Goal: Task Accomplishment & Management: Use online tool/utility

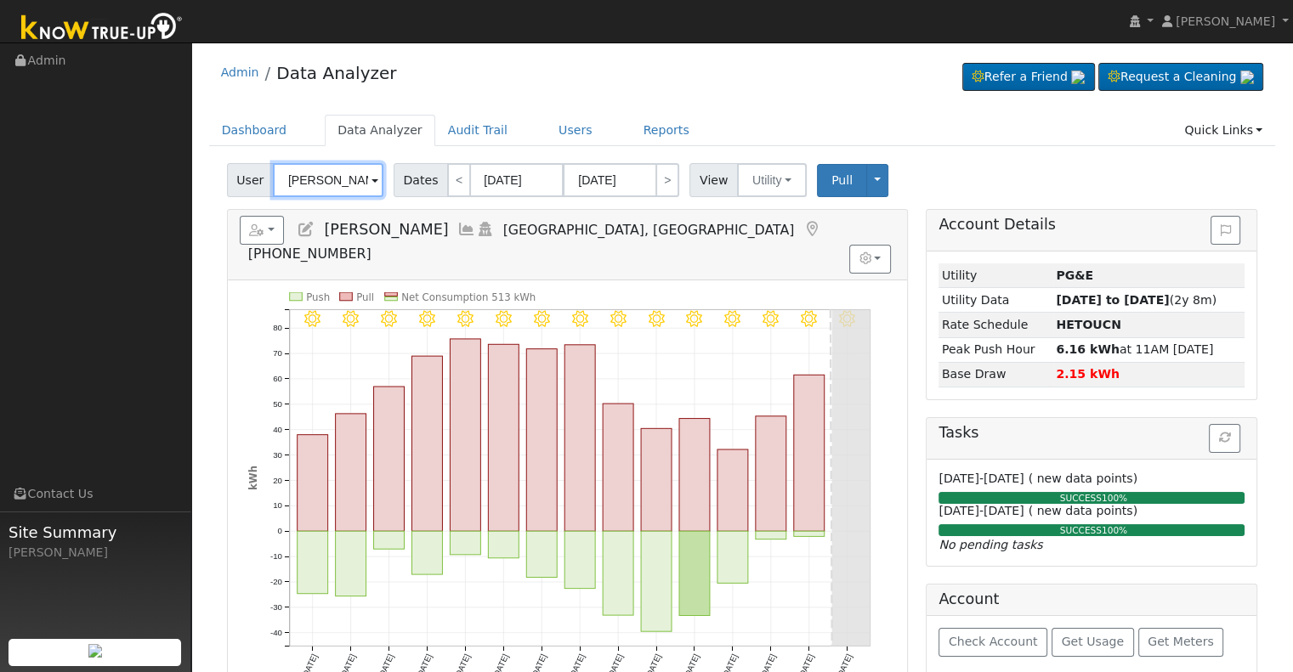
click at [321, 182] on input "[PERSON_NAME]" at bounding box center [328, 180] width 111 height 34
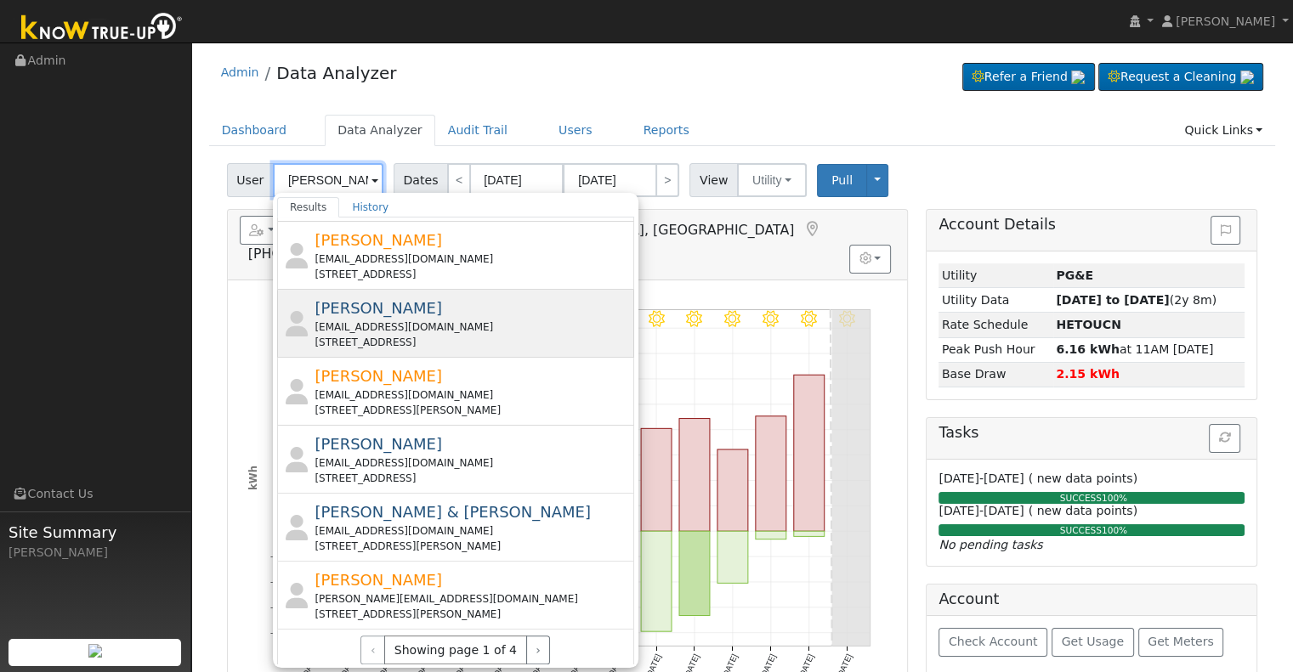
scroll to position [597, 0]
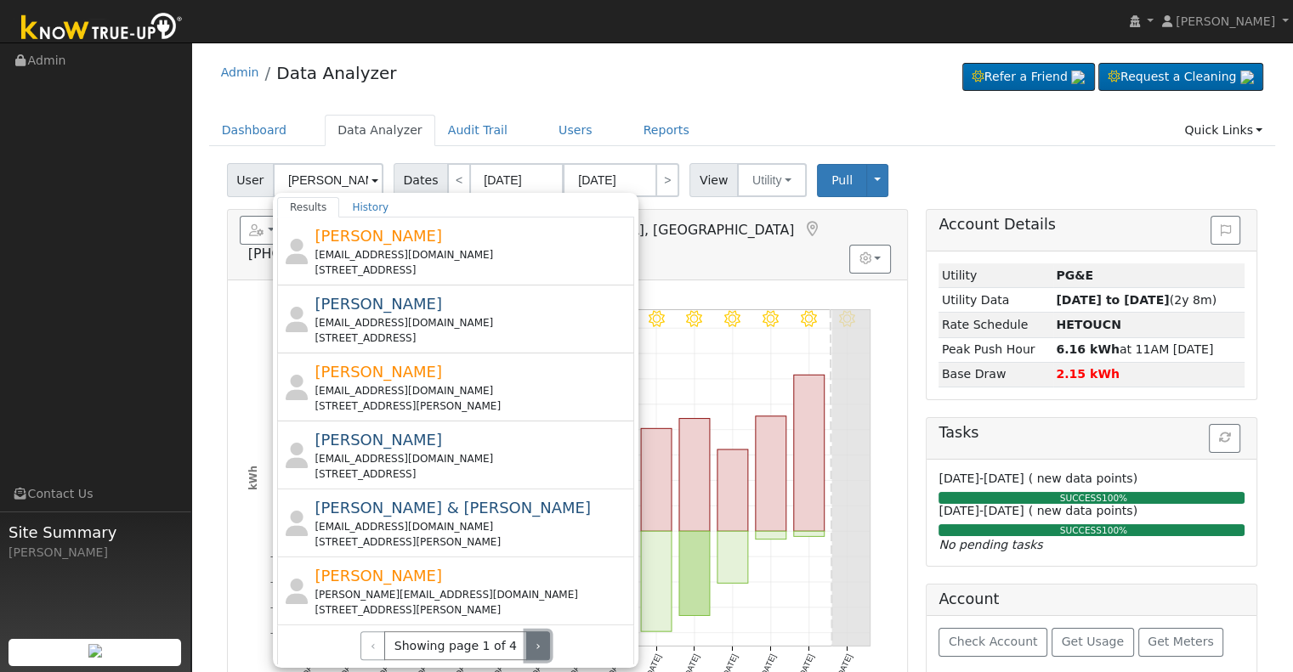
click at [533, 639] on button "›" at bounding box center [538, 646] width 25 height 29
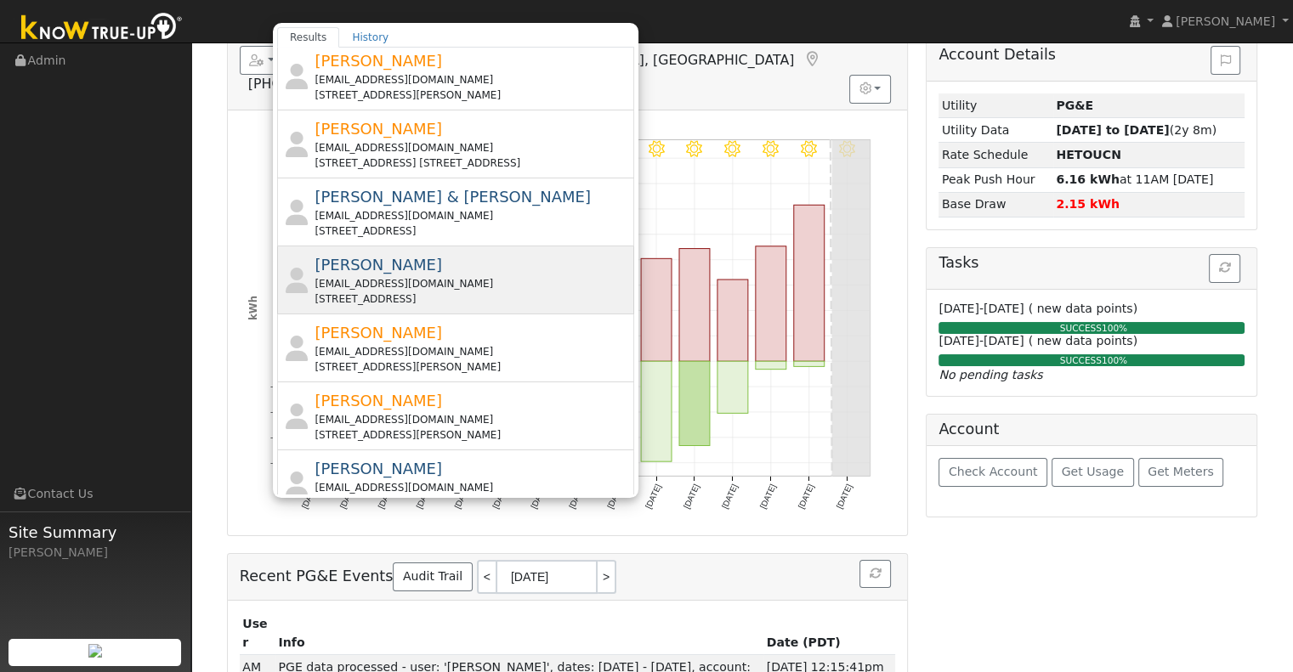
scroll to position [87, 0]
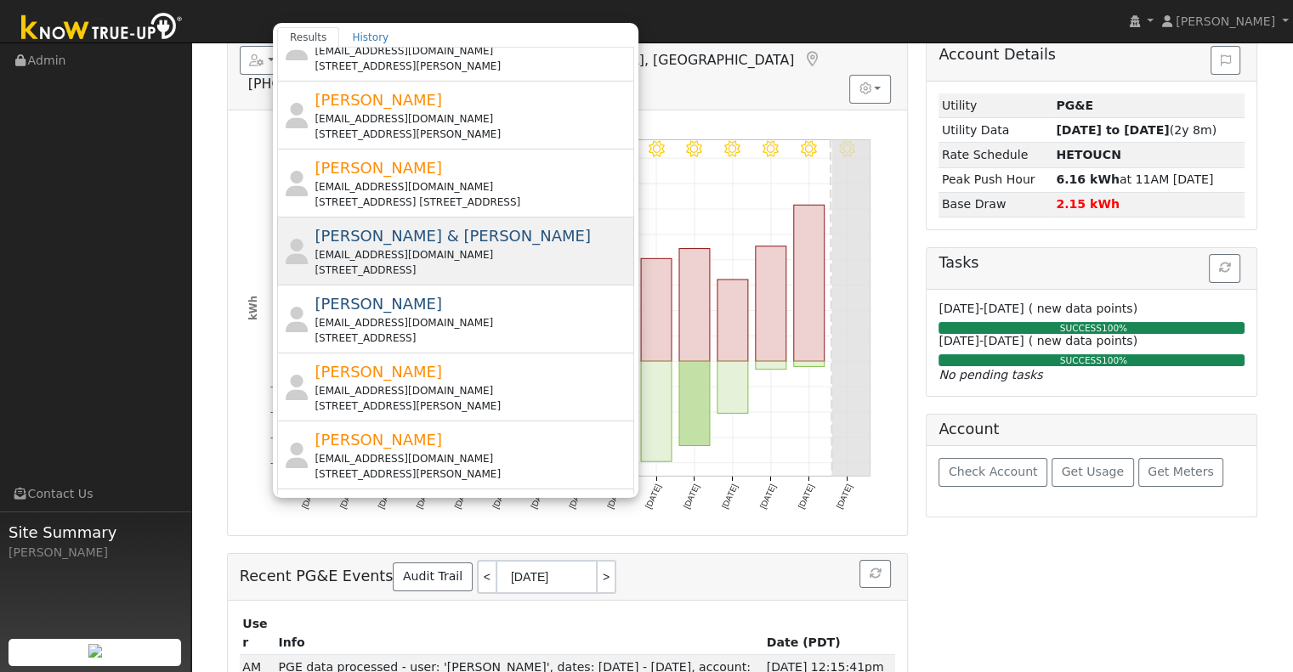
click at [462, 264] on div "[STREET_ADDRESS]" at bounding box center [472, 270] width 315 height 15
type input "[PERSON_NAME] & [PERSON_NAME]"
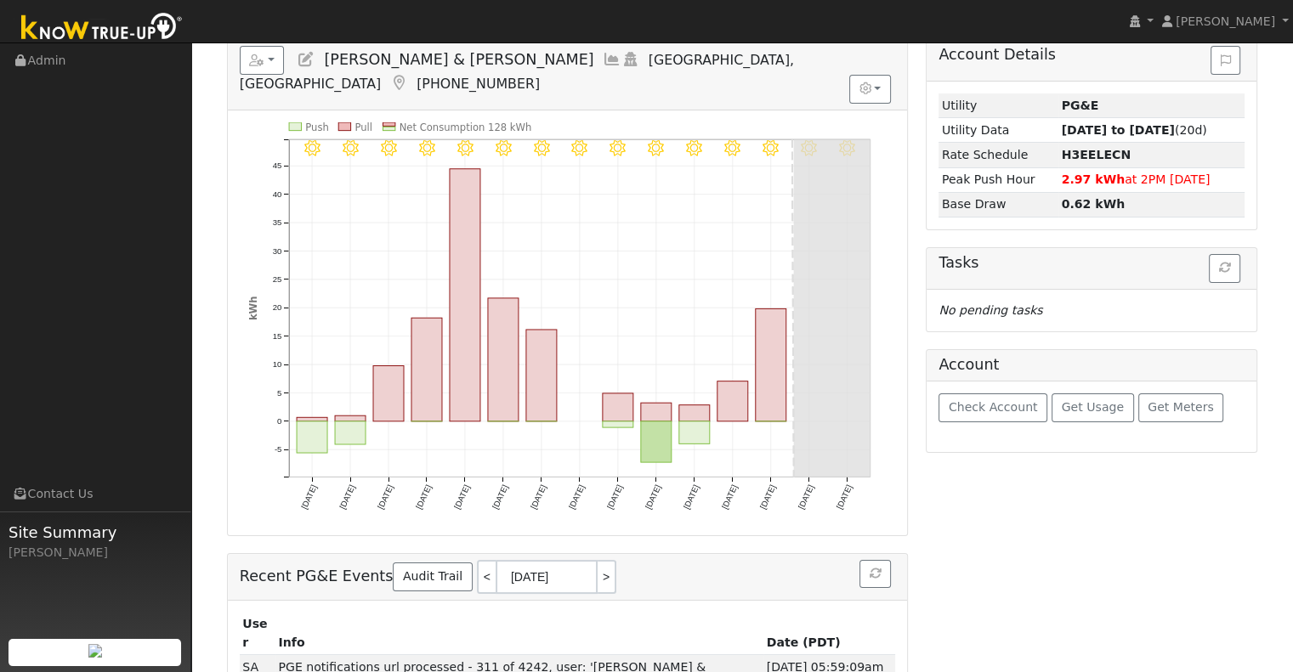
scroll to position [0, 0]
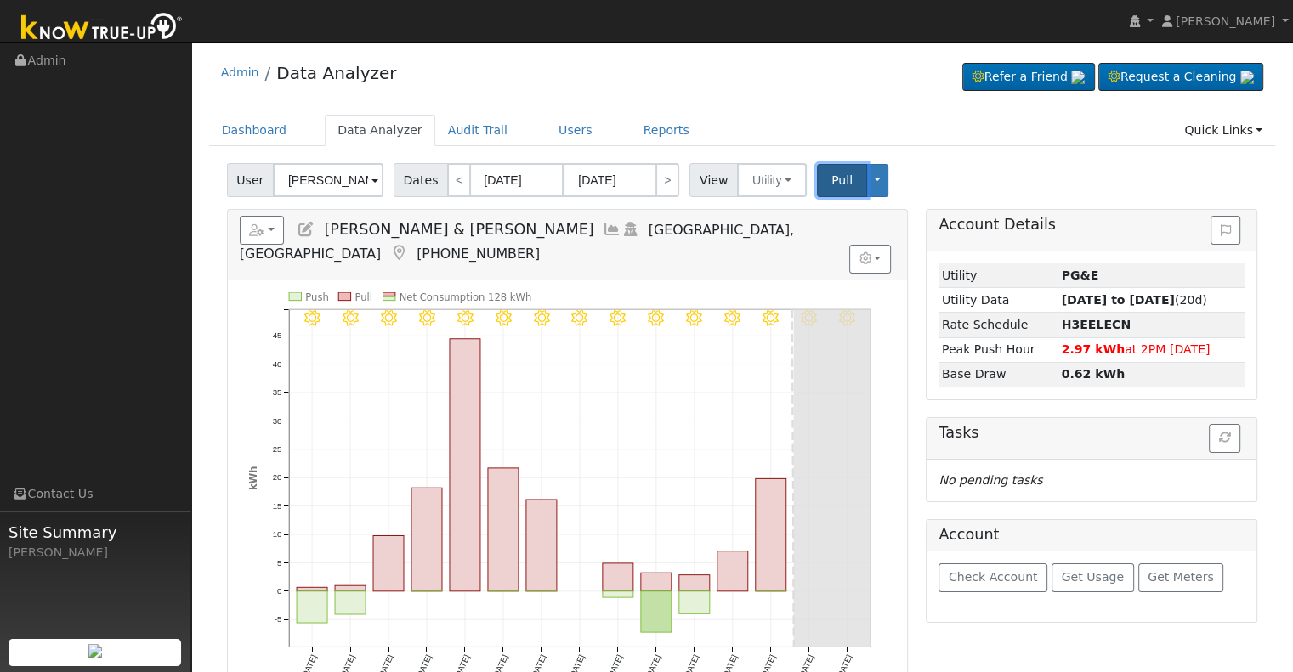
click at [817, 179] on button "Pull" at bounding box center [842, 180] width 50 height 33
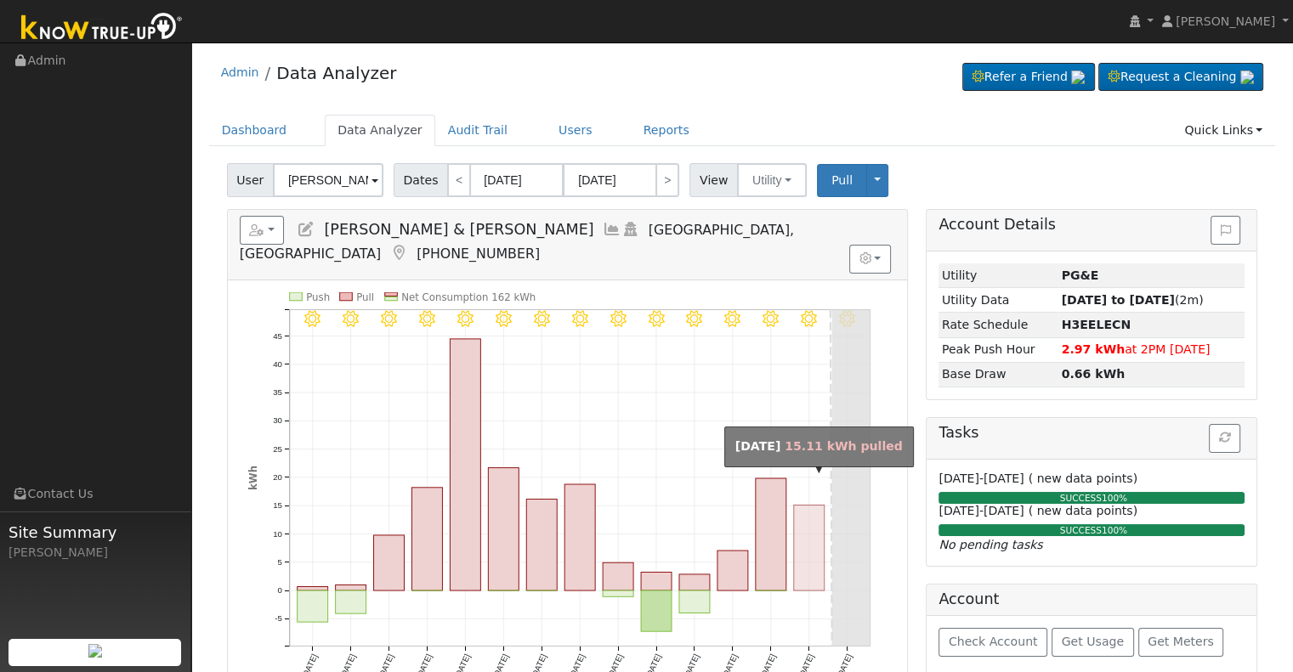
click at [801, 533] on rect "onclick=""" at bounding box center [809, 548] width 31 height 86
type input "[DATE]"
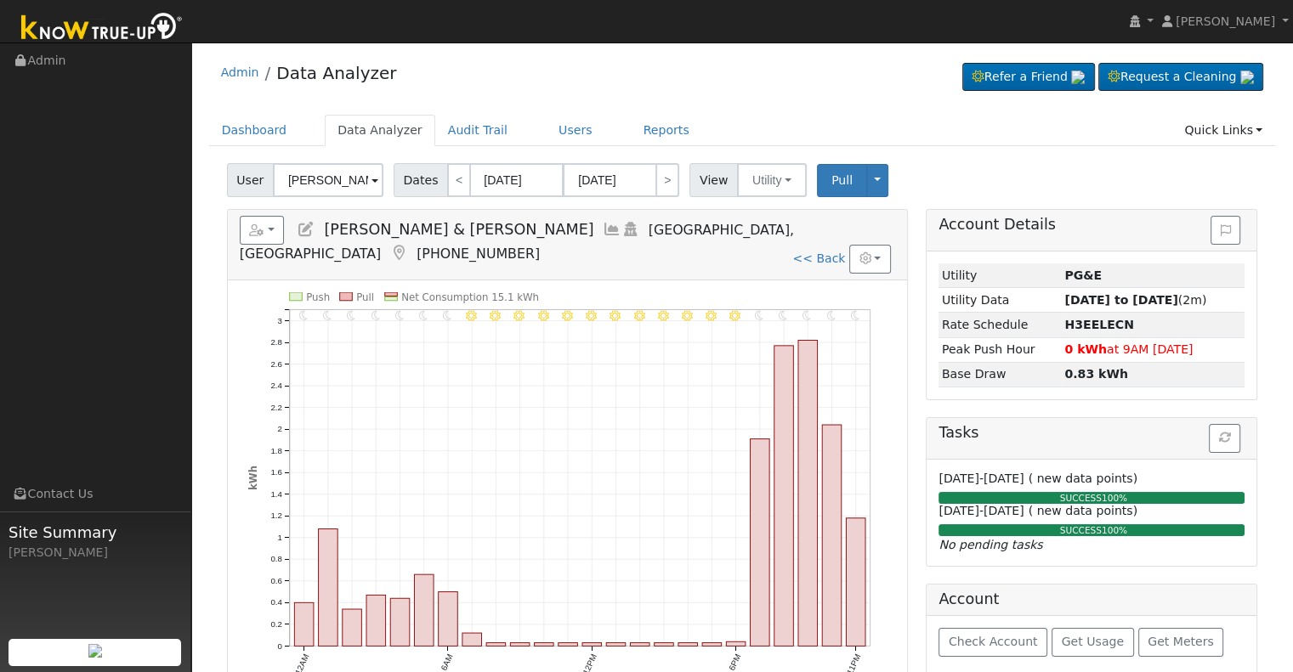
click at [942, 171] on div "User [PERSON_NAME] & [PERSON_NAME] Account Default Account Default Account [STR…" at bounding box center [742, 177] width 1037 height 40
click at [834, 252] on link "<< Back" at bounding box center [818, 259] width 53 height 14
type input "[DATE]"
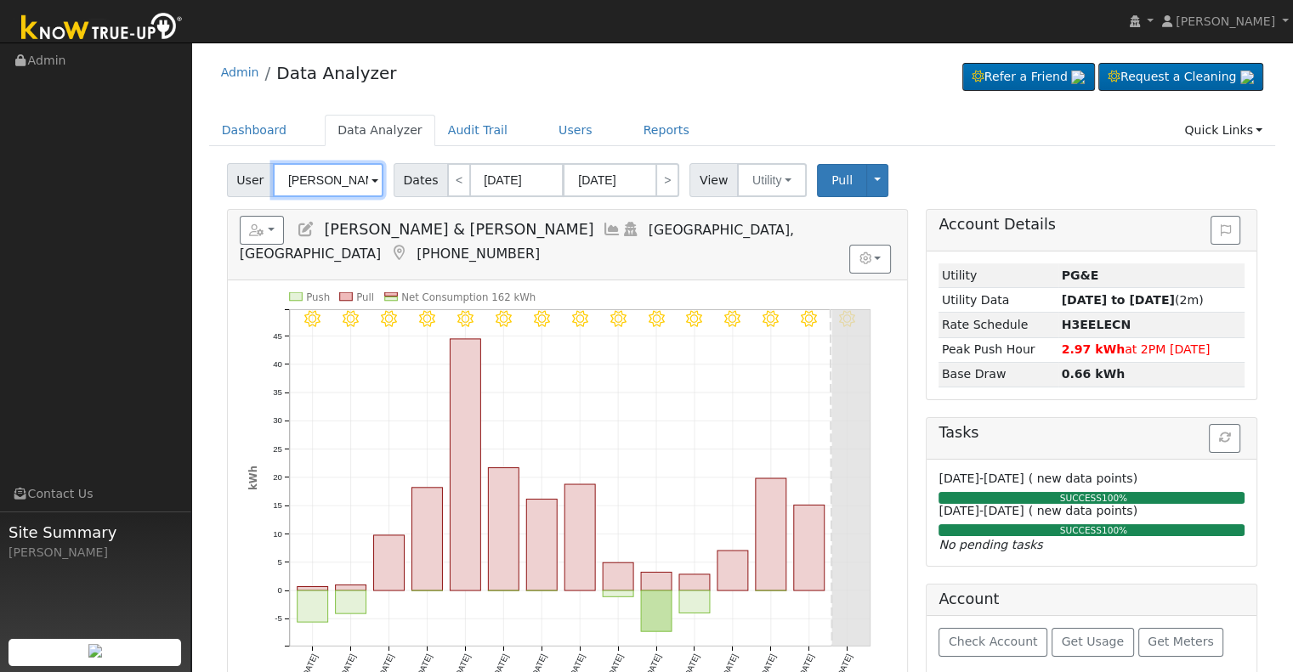
click at [332, 177] on input "[PERSON_NAME] & [PERSON_NAME]" at bounding box center [328, 180] width 111 height 34
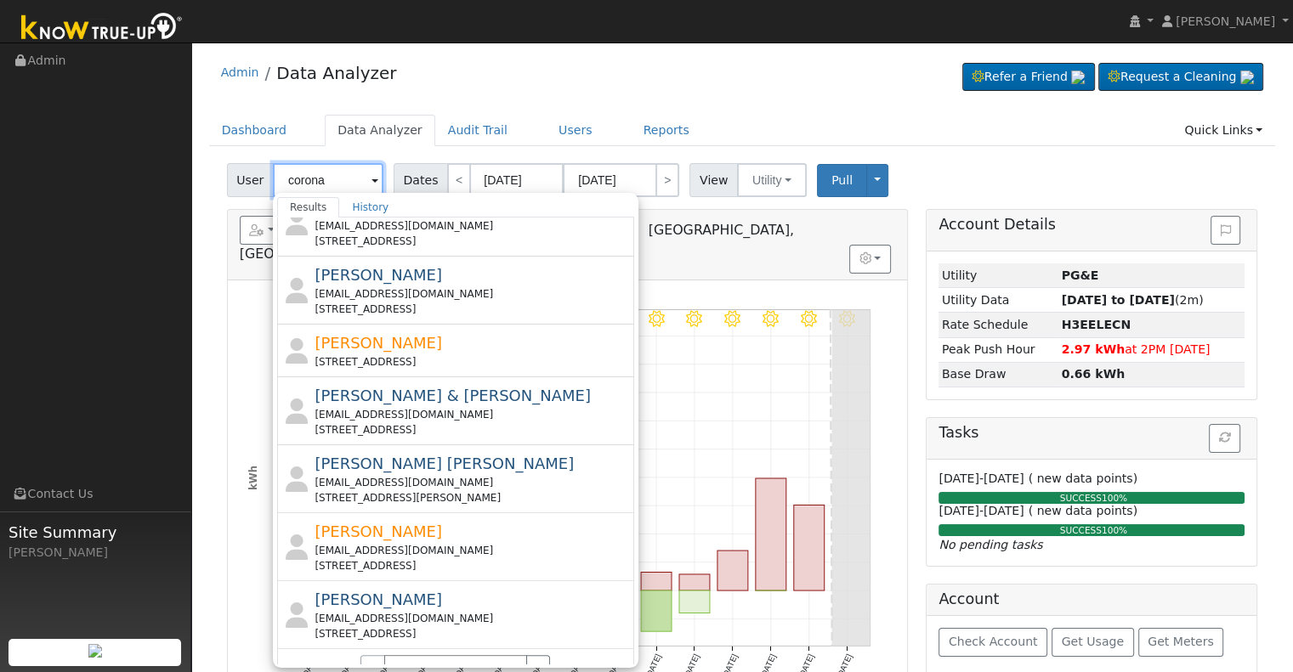
scroll to position [581, 0]
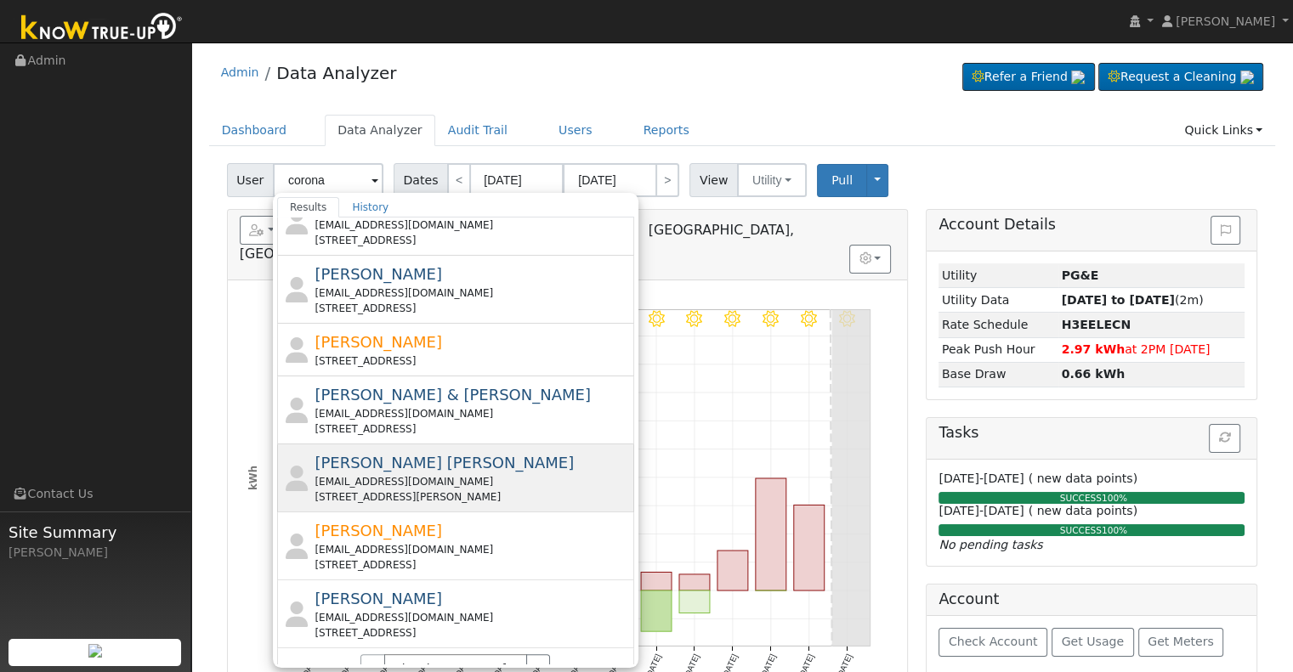
click at [432, 454] on span "[PERSON_NAME] [PERSON_NAME]" at bounding box center [444, 463] width 259 height 18
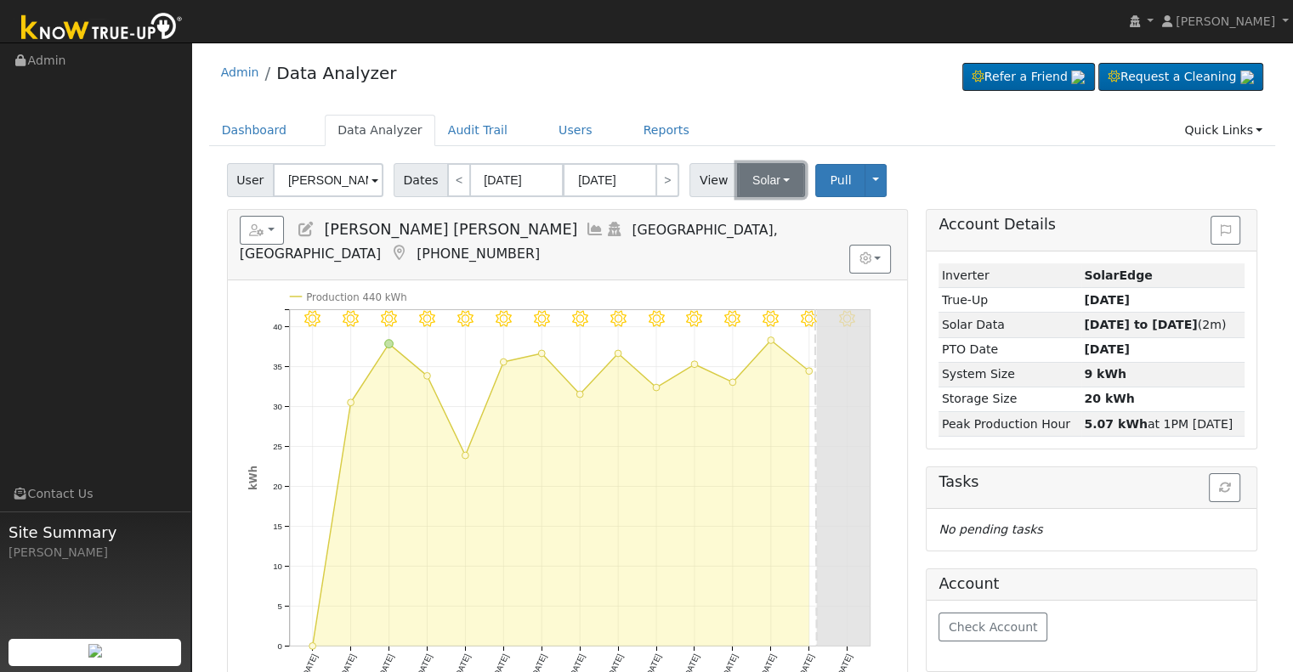
click at [765, 179] on button "Solar" at bounding box center [771, 180] width 68 height 34
click at [344, 183] on input "[PERSON_NAME] [PERSON_NAME]" at bounding box center [328, 180] width 111 height 34
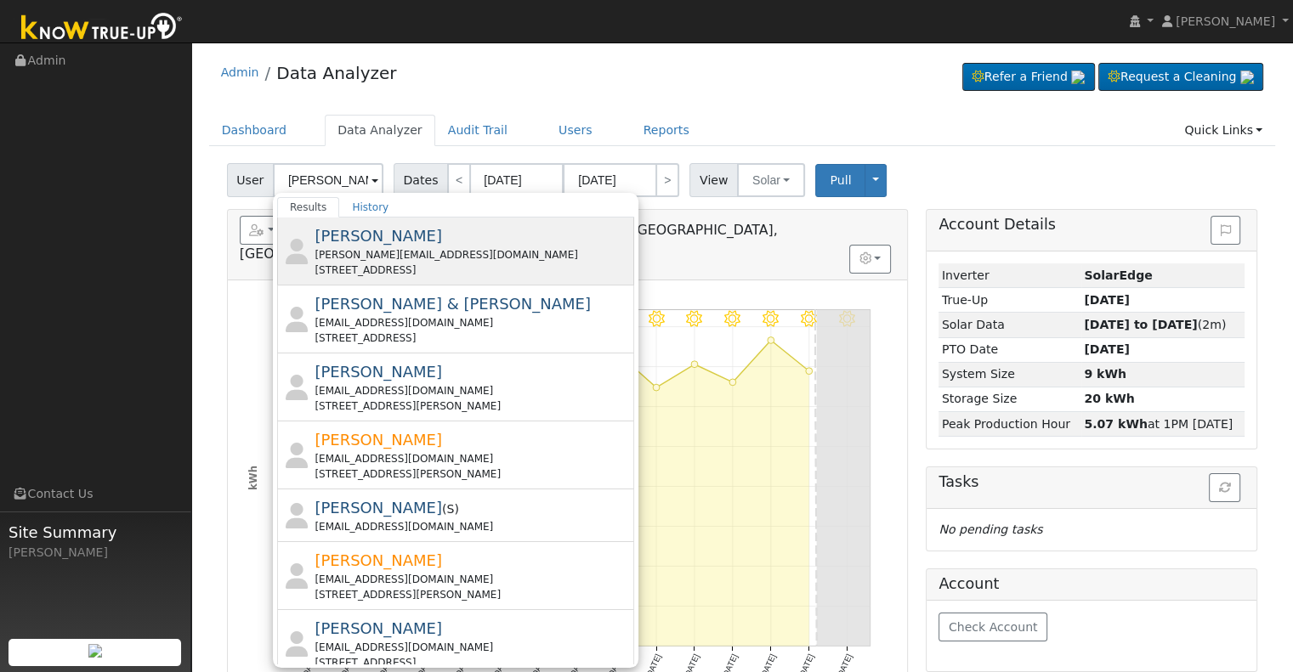
click at [451, 272] on div "[STREET_ADDRESS]" at bounding box center [472, 270] width 315 height 15
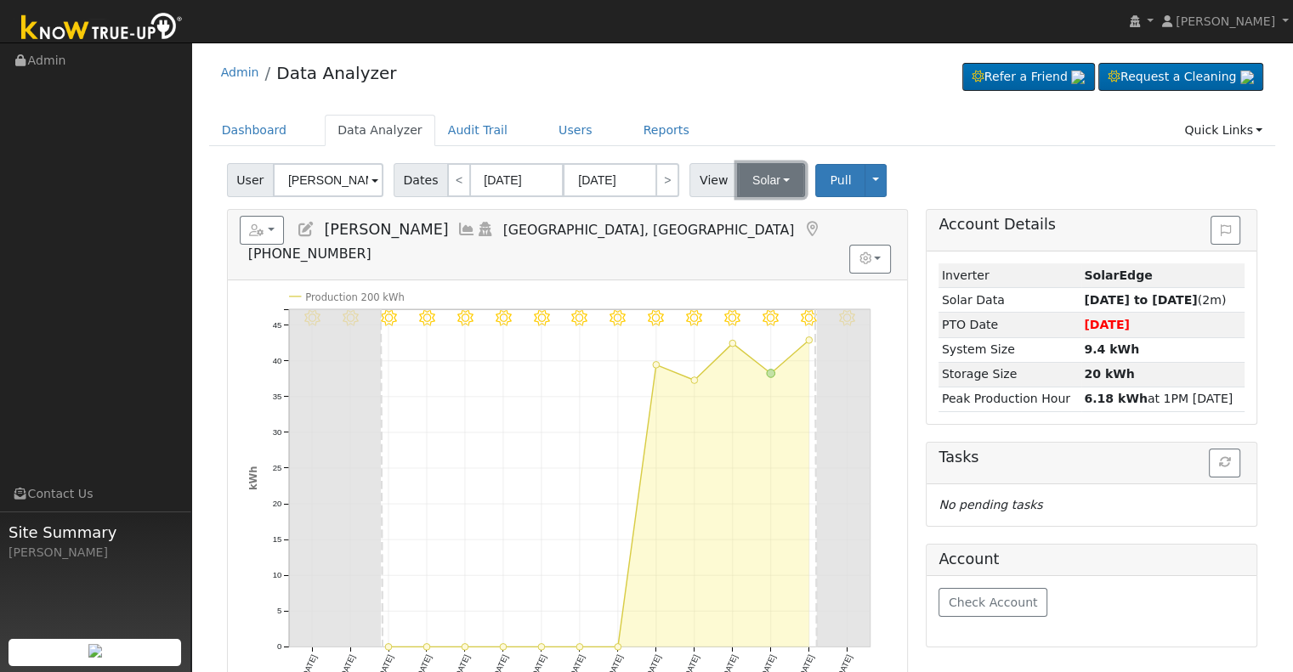
click at [754, 182] on button "Solar" at bounding box center [771, 180] width 68 height 34
click at [349, 176] on input "[PERSON_NAME]" at bounding box center [328, 180] width 111 height 34
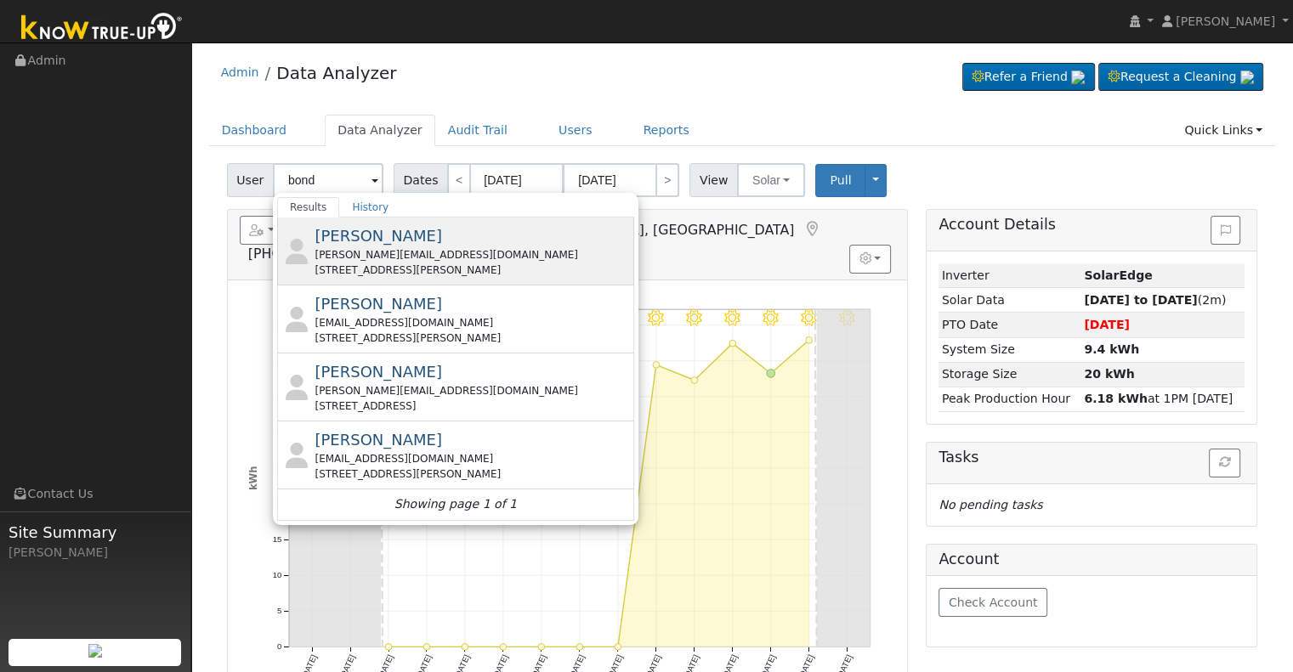
click at [437, 242] on div "[PERSON_NAME] [PERSON_NAME][EMAIL_ADDRESS][DOMAIN_NAME] [STREET_ADDRESS][PERSON…" at bounding box center [472, 251] width 315 height 54
type input "[PERSON_NAME]"
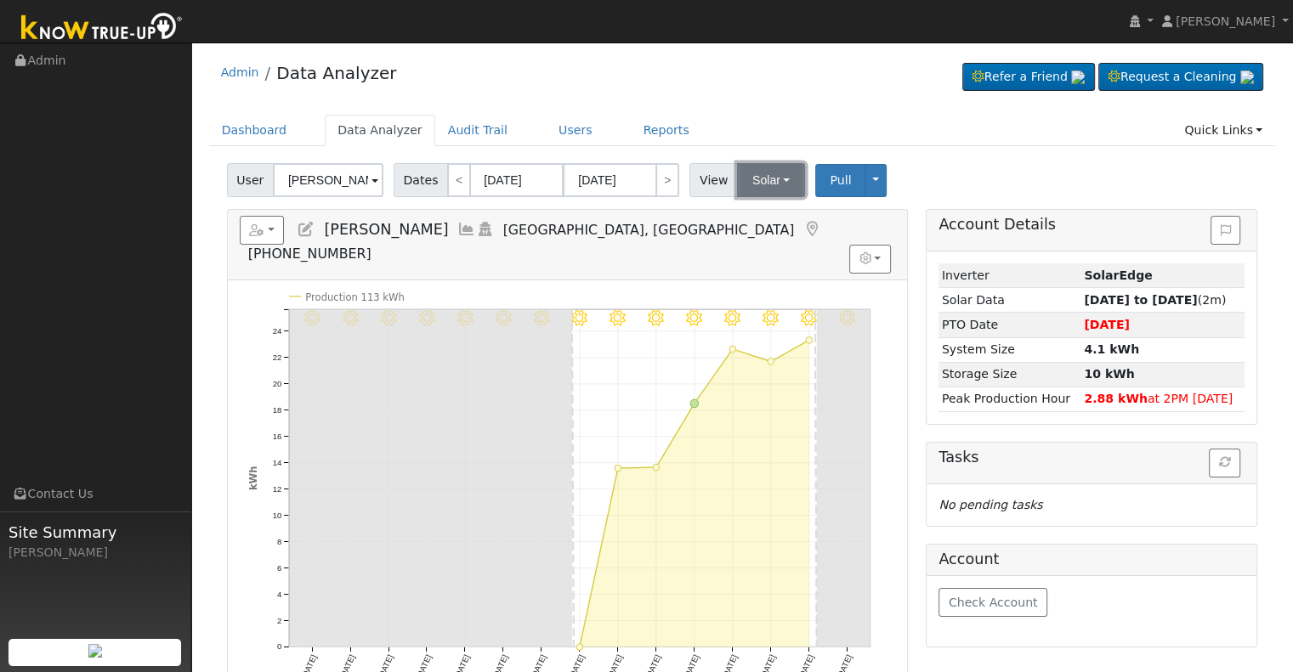
click at [768, 169] on button "Solar" at bounding box center [771, 180] width 68 height 34
click at [928, 639] on div "Check Account" at bounding box center [1092, 611] width 330 height 71
